Goal: Information Seeking & Learning: Learn about a topic

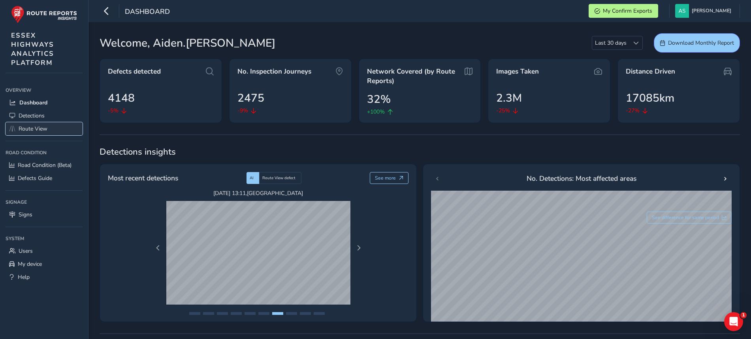
click at [48, 129] on link "Route View" at bounding box center [44, 128] width 77 height 13
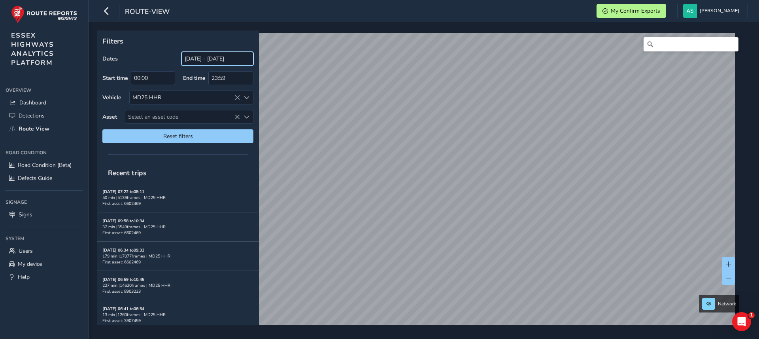
click at [219, 60] on input "[DATE] - [DATE]" at bounding box center [217, 59] width 72 height 14
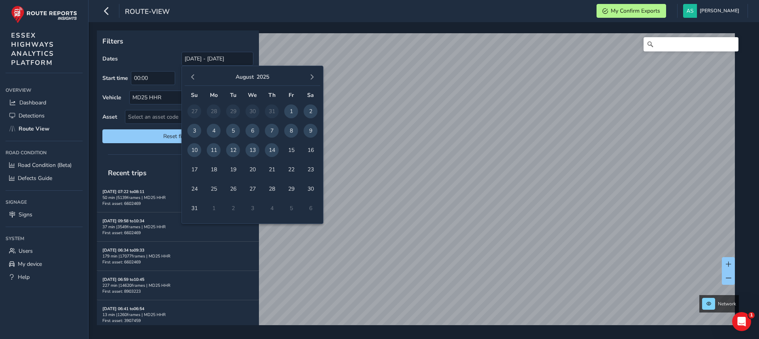
click at [255, 151] on span "13" at bounding box center [252, 150] width 14 height 14
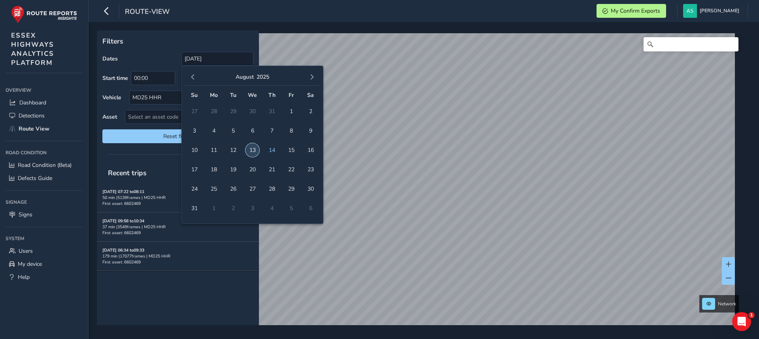
click at [255, 151] on span "13" at bounding box center [252, 150] width 14 height 14
type input "[DATE] - [DATE]"
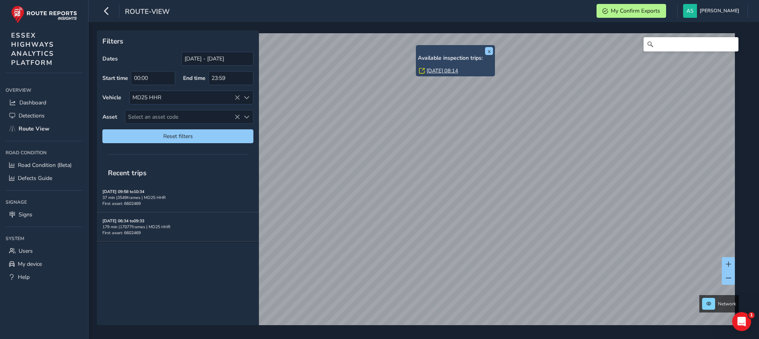
click at [434, 70] on link "[DATE] 08:14" at bounding box center [442, 70] width 32 height 7
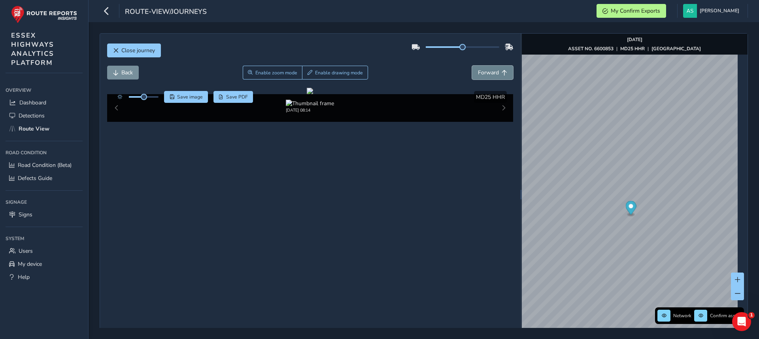
click at [480, 73] on span "Forward" at bounding box center [488, 73] width 21 height 8
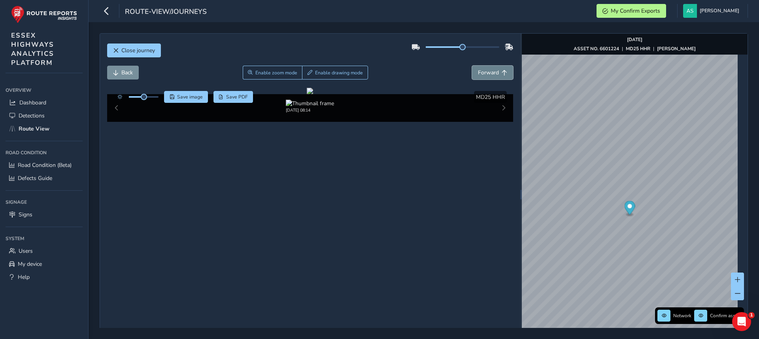
click at [480, 73] on span "Forward" at bounding box center [488, 73] width 21 height 8
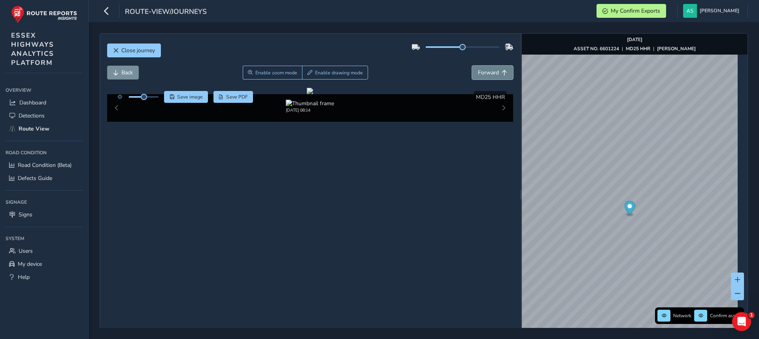
click at [480, 73] on span "Forward" at bounding box center [488, 73] width 21 height 8
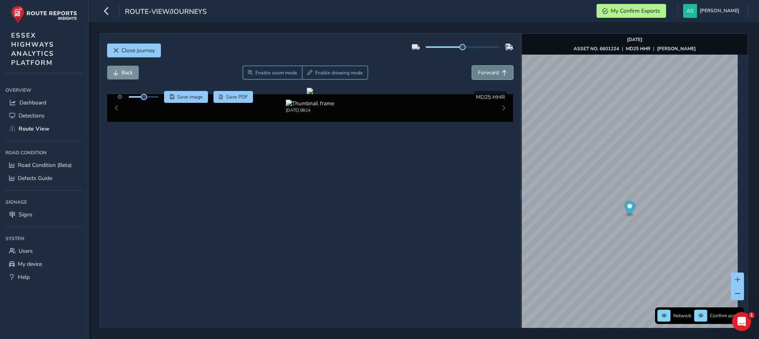
click at [480, 73] on span "Forward" at bounding box center [488, 73] width 21 height 8
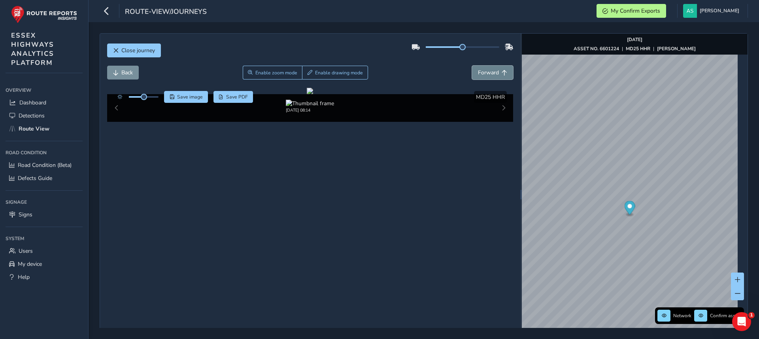
click at [480, 73] on span "Forward" at bounding box center [488, 73] width 21 height 8
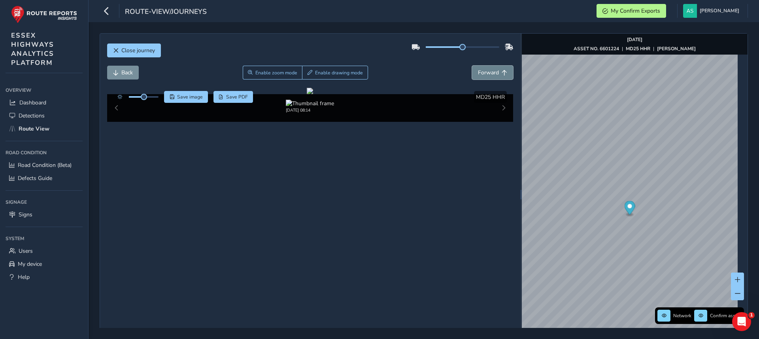
click at [480, 73] on span "Forward" at bounding box center [488, 73] width 21 height 8
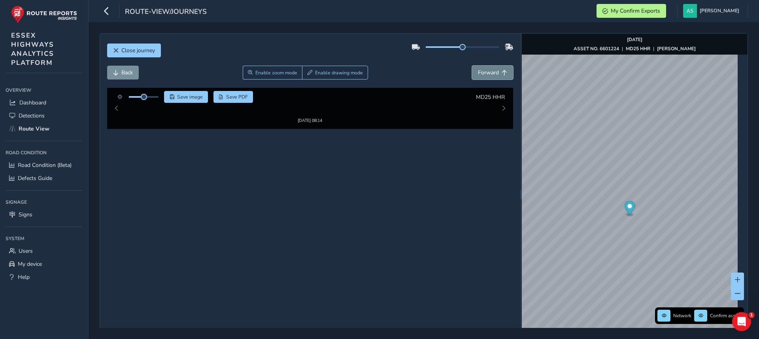
click at [480, 73] on span "Forward" at bounding box center [488, 73] width 21 height 8
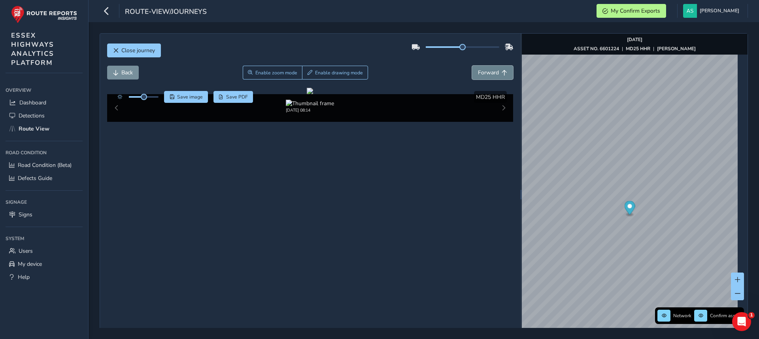
click at [480, 73] on span "Forward" at bounding box center [488, 73] width 21 height 8
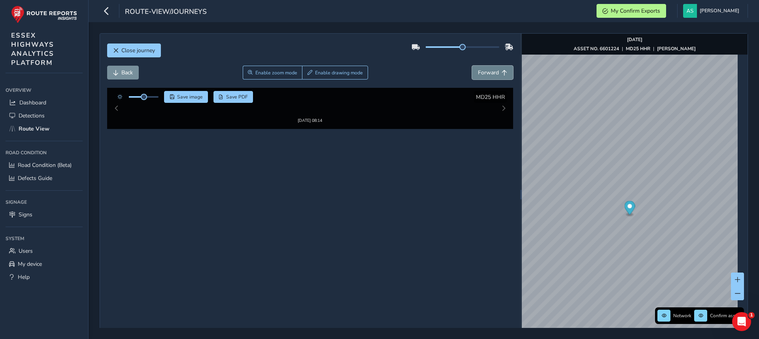
click at [480, 73] on span "Forward" at bounding box center [488, 73] width 21 height 8
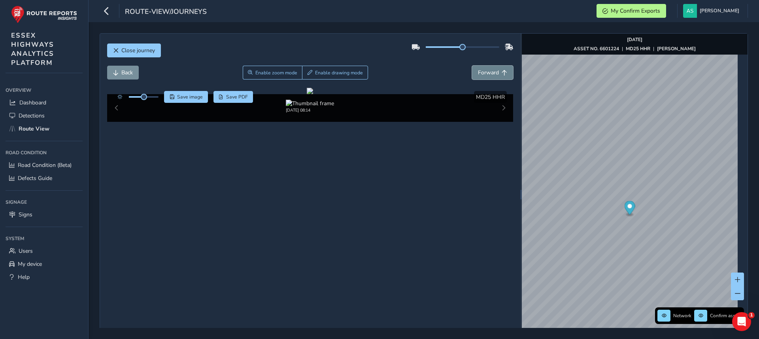
click at [480, 73] on span "Forward" at bounding box center [488, 73] width 21 height 8
